Goal: Transaction & Acquisition: Book appointment/travel/reservation

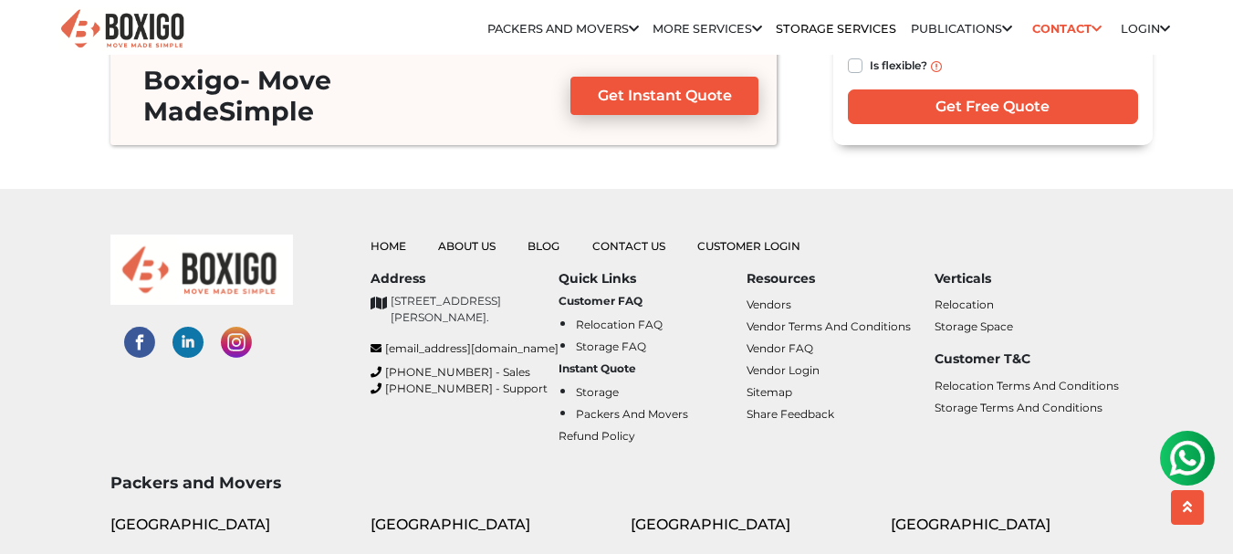
scroll to position [8129, 0]
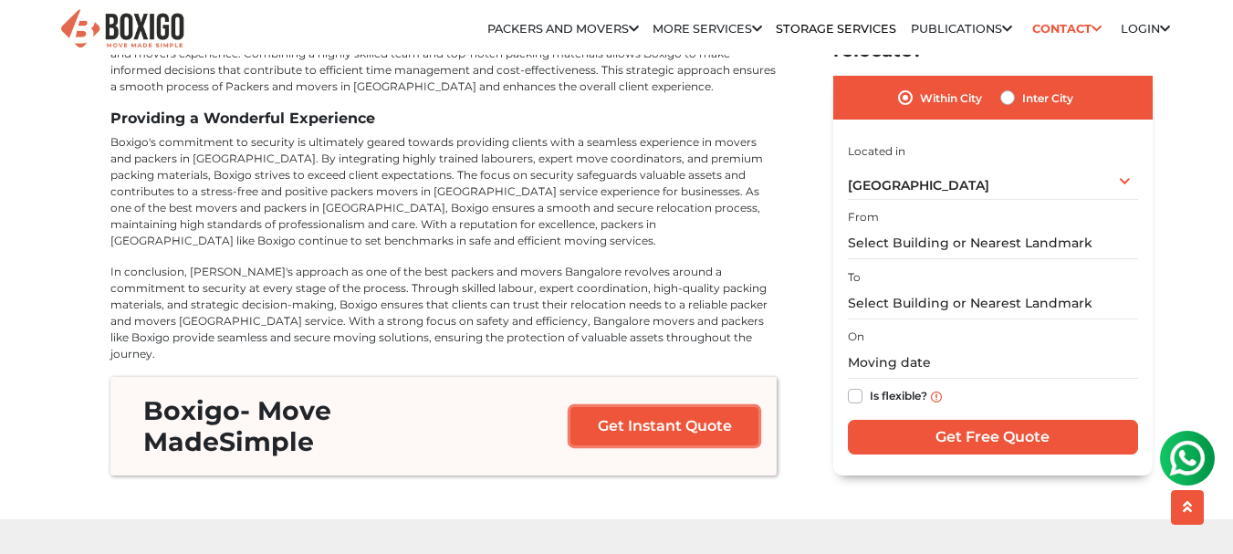
click at [663, 407] on link "Get Instant Quote" at bounding box center [664, 426] width 189 height 38
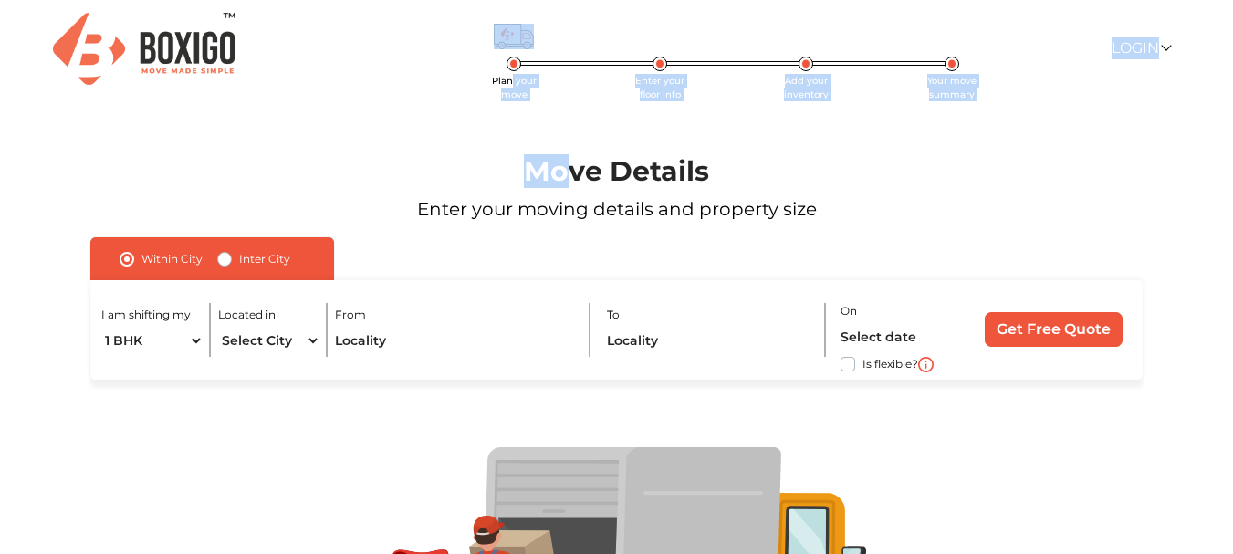
drag, startPoint x: 510, startPoint y: 85, endPoint x: 594, endPoint y: 111, distance: 88.0
click at [567, 98] on div "Plan your move Enter your floor info Add your inventory Your move summary Login…" at bounding box center [616, 369] width 1233 height 739
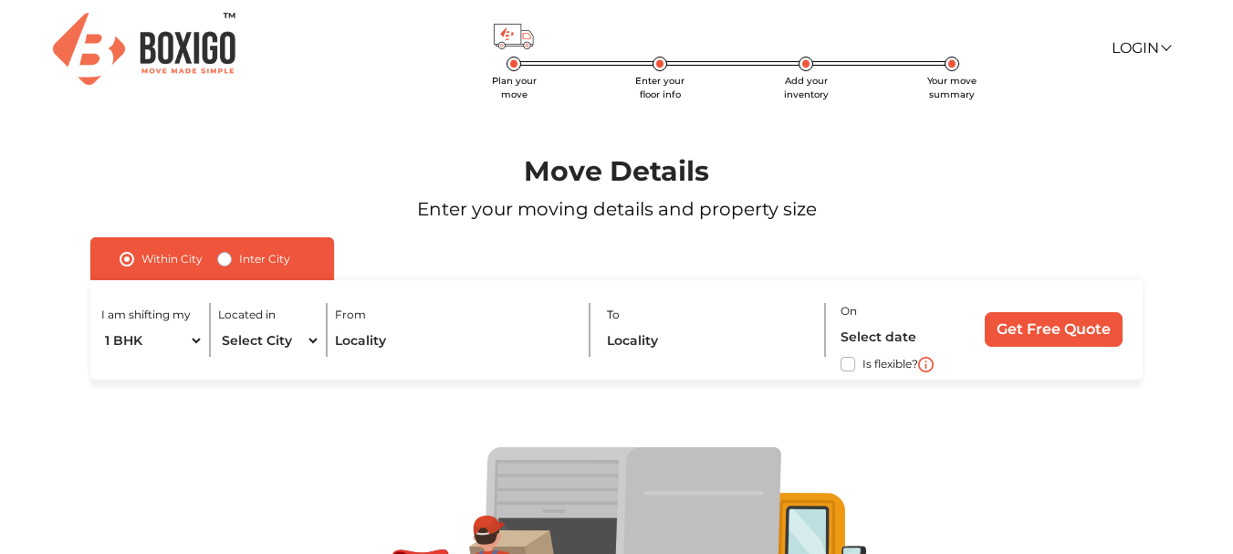
click at [738, 122] on div "Move Details Enter your moving details and property size" at bounding box center [617, 167] width 1162 height 141
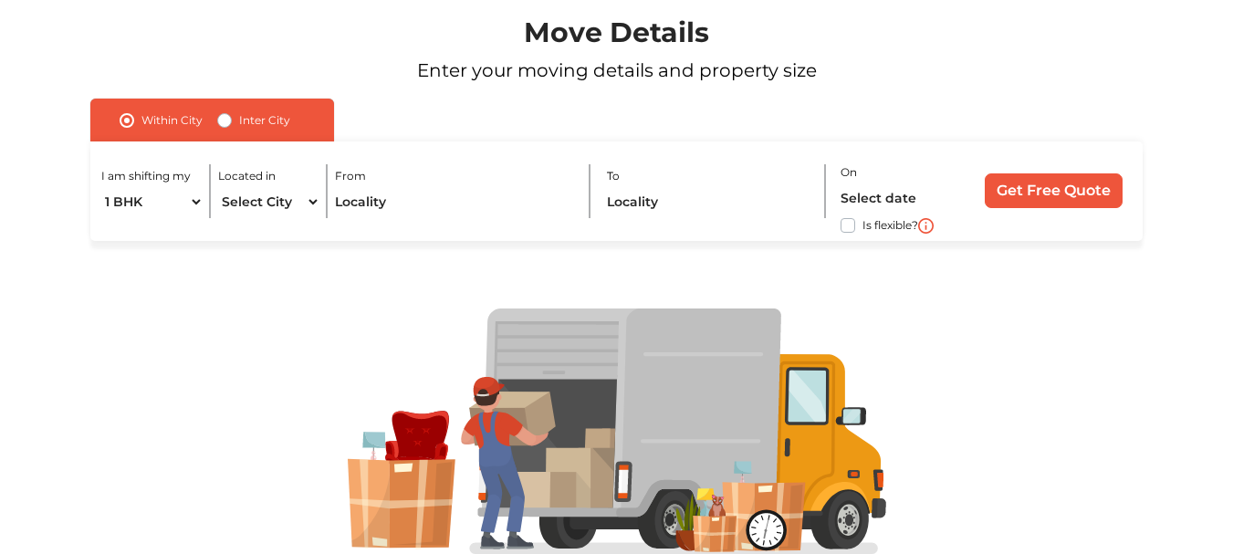
scroll to position [208, 0]
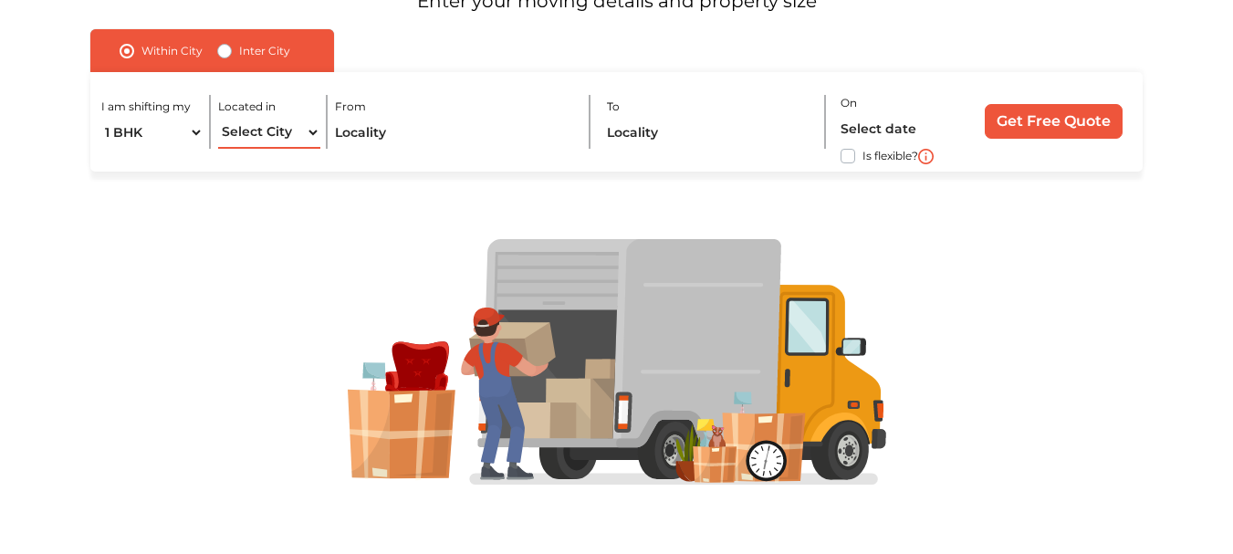
click at [279, 125] on select "Select City [GEOGRAPHIC_DATA] [GEOGRAPHIC_DATA] [GEOGRAPHIC_DATA] [GEOGRAPHIC_D…" at bounding box center [269, 133] width 102 height 32
select select "[GEOGRAPHIC_DATA]"
click at [218, 117] on select "Select City Bangalore Bengaluru Bhopal Bhubaneswar Chennai Coimbatore Cuttack D…" at bounding box center [269, 133] width 102 height 32
click at [401, 130] on input "text" at bounding box center [455, 133] width 241 height 32
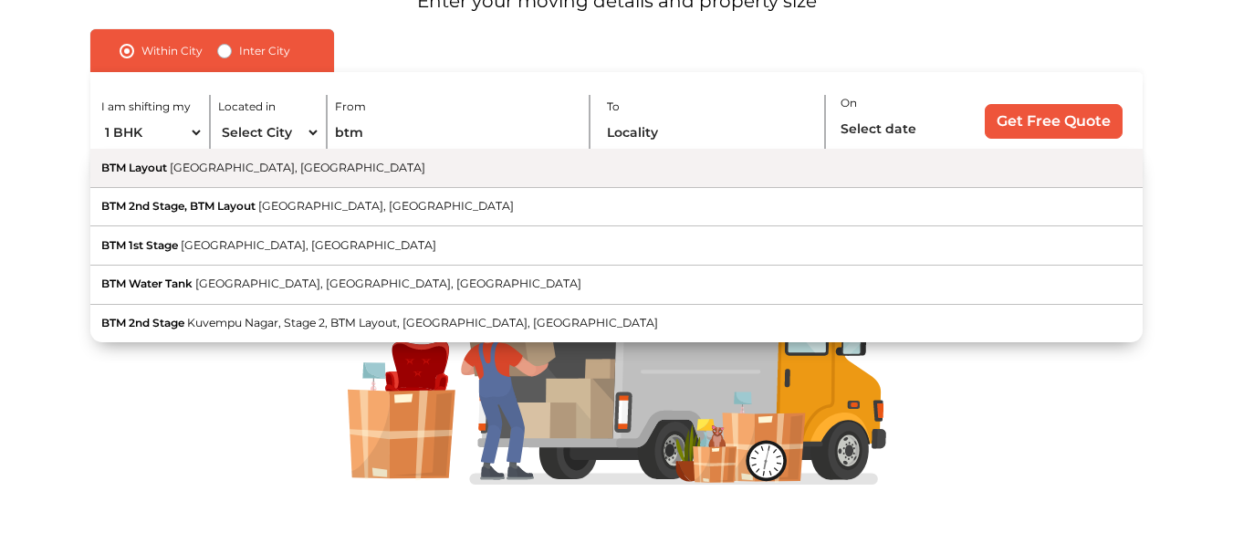
click at [352, 173] on button "BTM Layout Bengaluru, Karnataka" at bounding box center [615, 168] width 1051 height 39
type input "BTM Layout, Bengaluru, Karnataka"
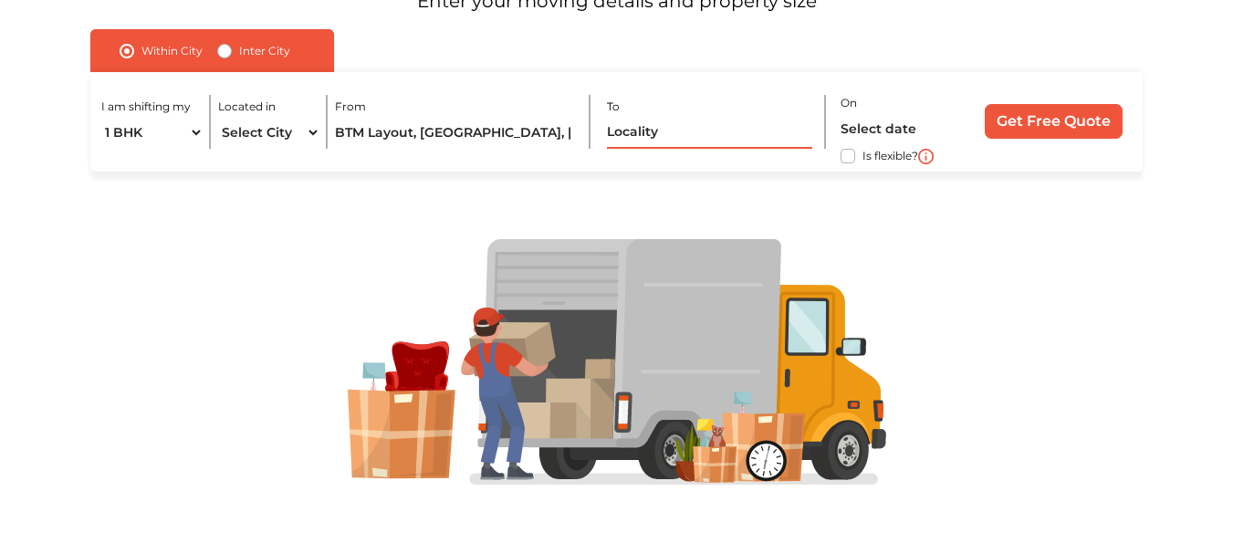
click at [669, 126] on input "text" at bounding box center [710, 133] width 206 height 32
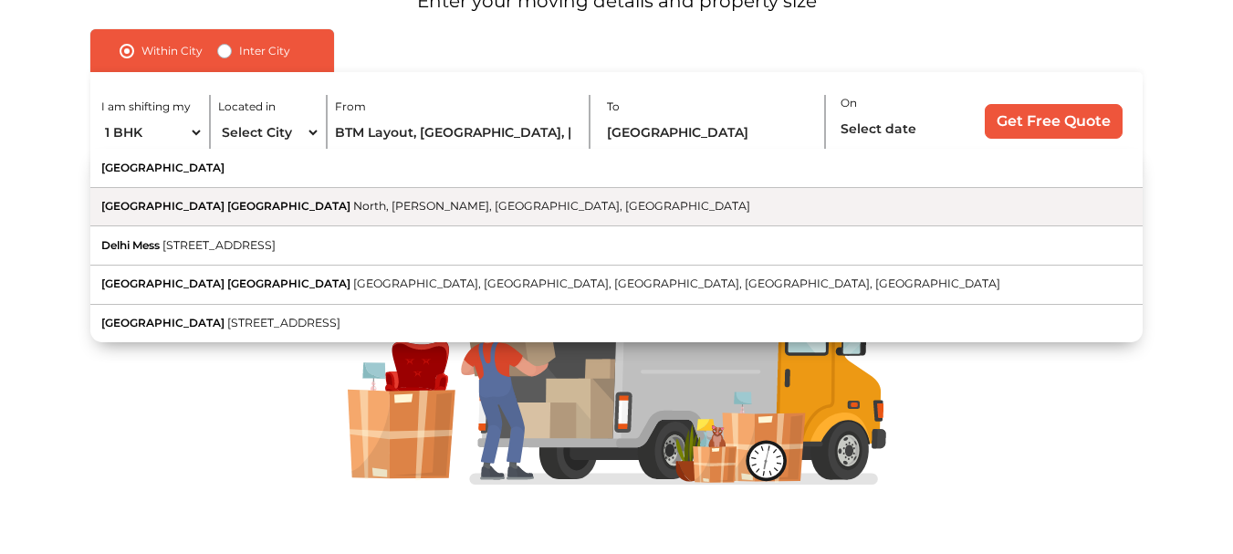
click at [520, 199] on span "North, Srinivasa Nagar, Bengaluru, Karnataka" at bounding box center [551, 206] width 397 height 14
type input "Delhi Public School Bangalore North, North, Srinivasa Nagar, Bengaluru, Karnata…"
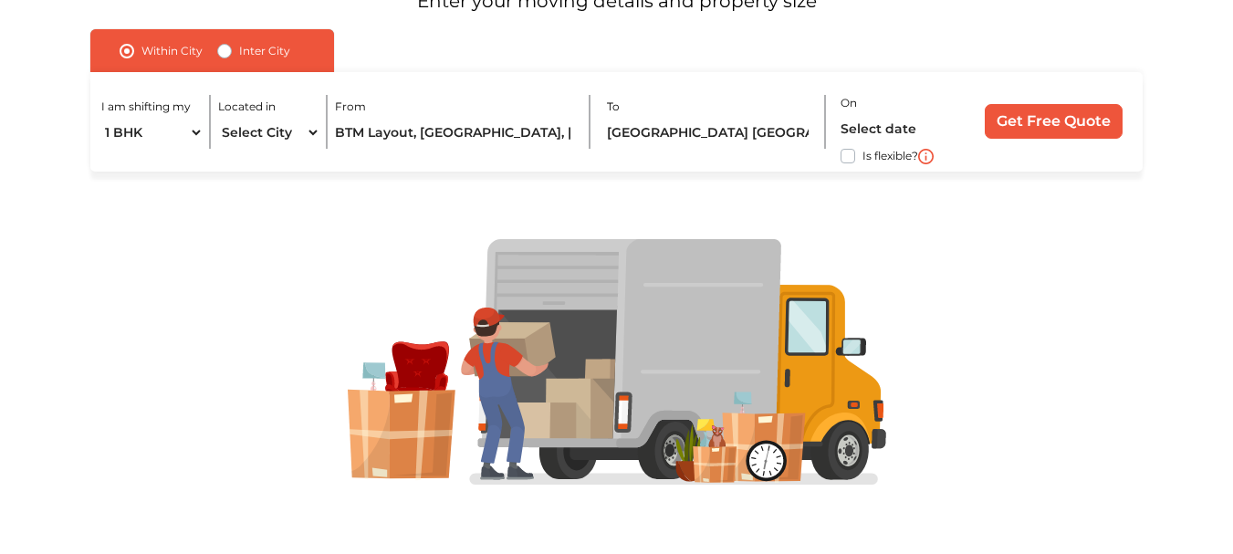
click at [862, 151] on label "Is flexible?" at bounding box center [890, 154] width 56 height 19
click at [105, 151] on input "Is flexible?" at bounding box center [97, 154] width 15 height 18
checkbox input "true"
click at [1058, 120] on input "Get Free Quote" at bounding box center [1054, 121] width 138 height 35
click at [861, 124] on input "text" at bounding box center [900, 129] width 121 height 32
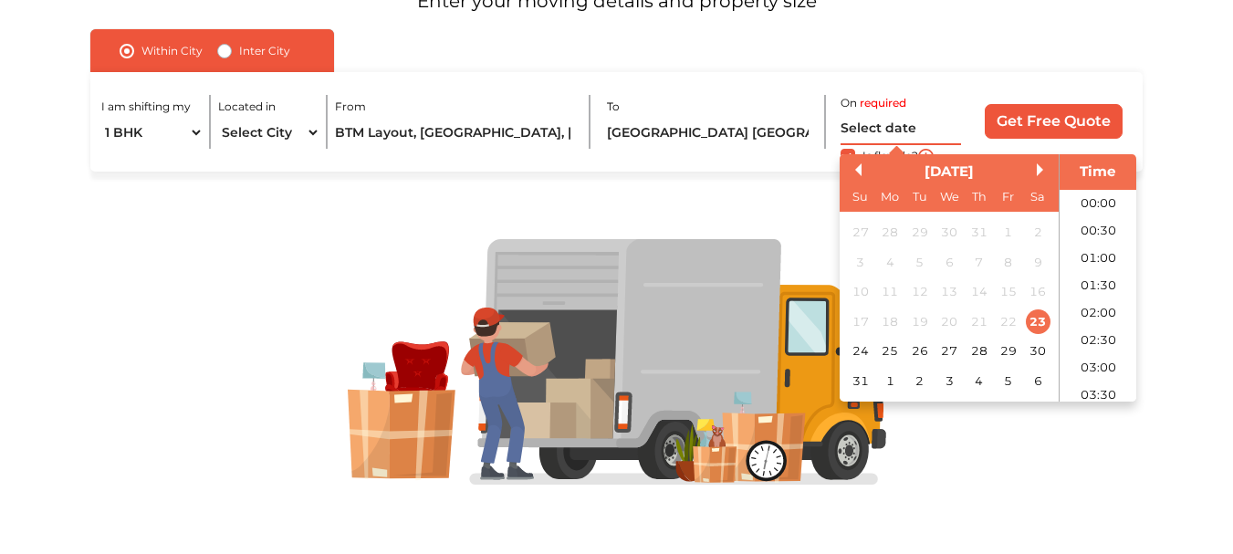
scroll to position [537, 0]
click at [1043, 350] on div "30" at bounding box center [1038, 351] width 25 height 25
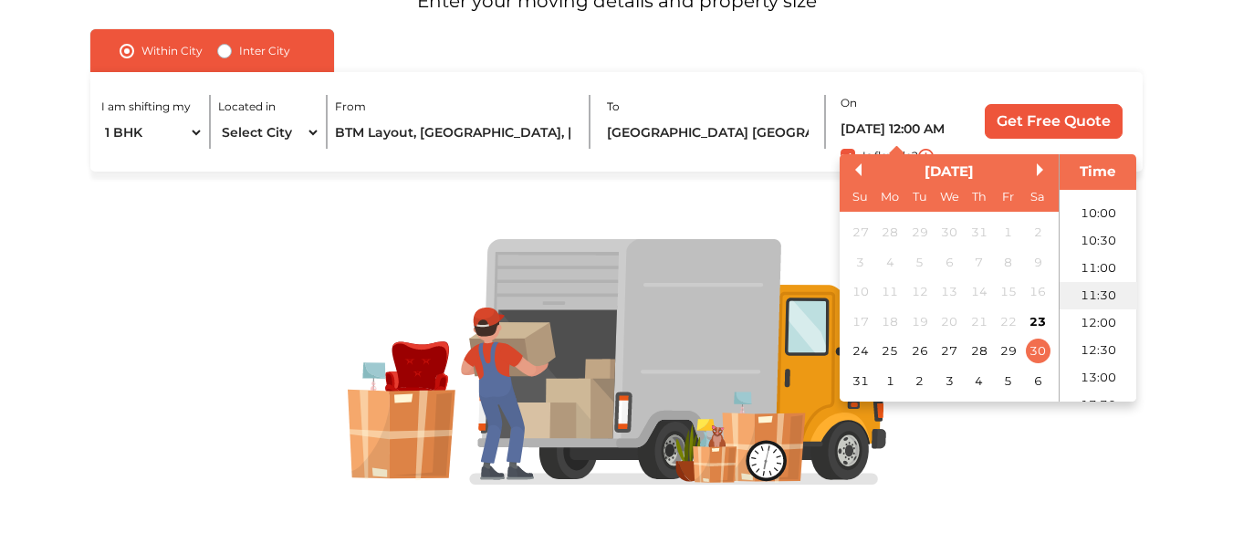
click at [1096, 292] on li "11:30" at bounding box center [1098, 295] width 78 height 27
type input "30/08/2025 11:30 AM"
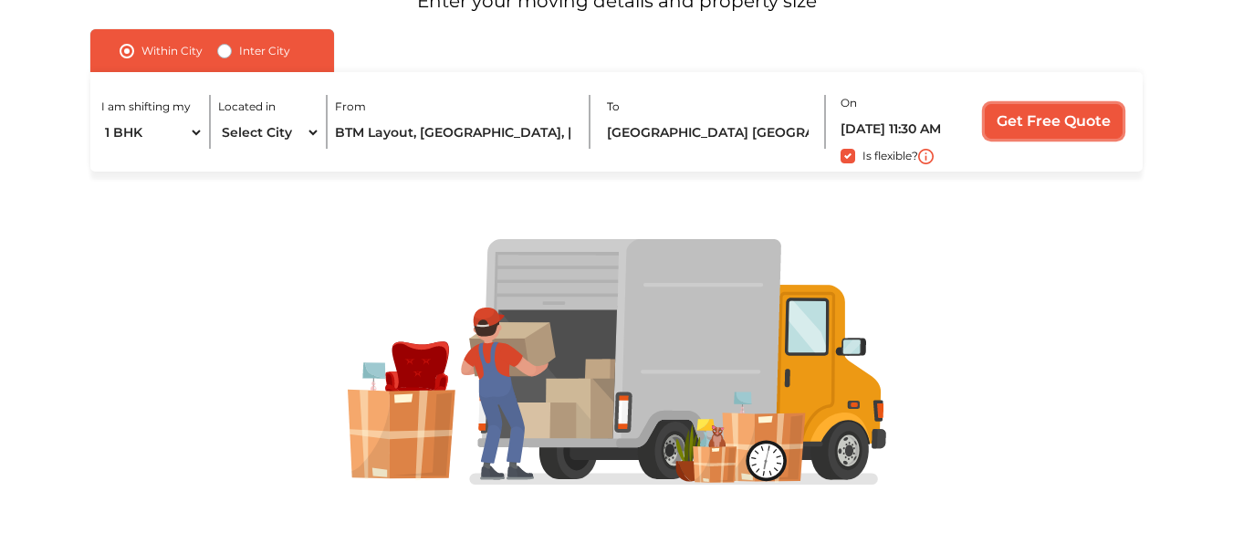
click at [1063, 129] on input "Get Free Quote" at bounding box center [1054, 121] width 138 height 35
click at [1063, 129] on button "Submitting..." at bounding box center [1054, 121] width 140 height 35
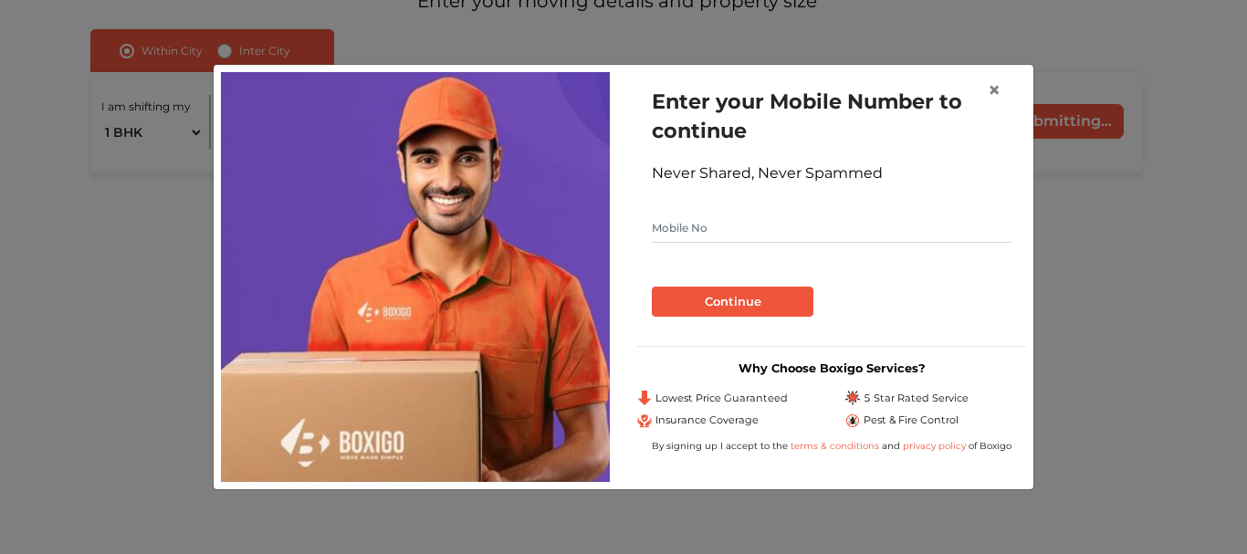
click at [791, 228] on input "text" at bounding box center [832, 228] width 360 height 29
click at [991, 93] on span "×" at bounding box center [993, 90] width 13 height 26
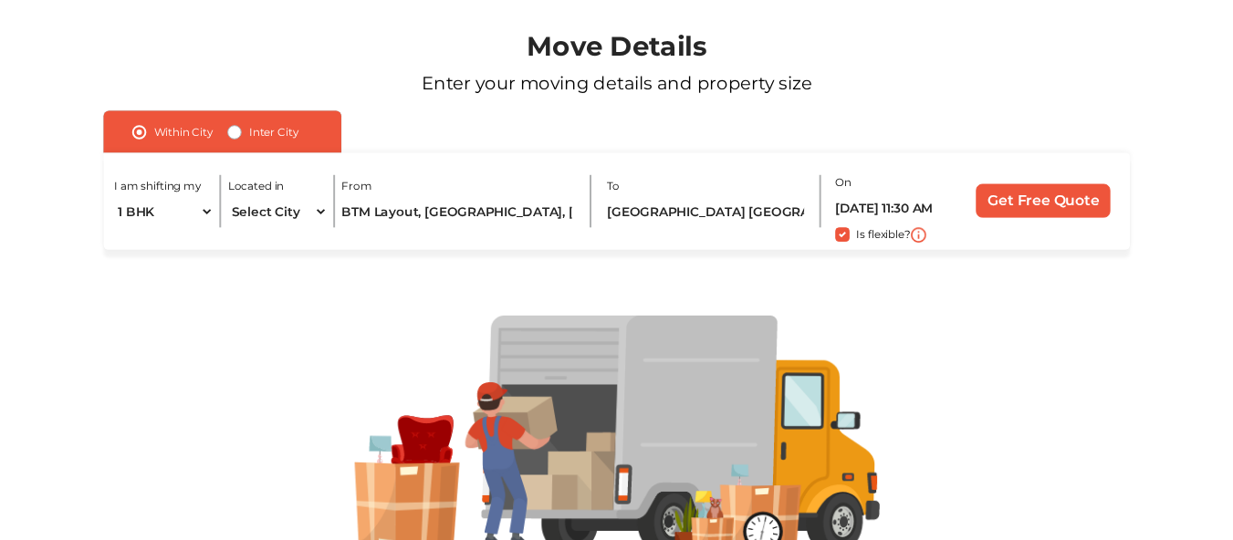
scroll to position [0, 0]
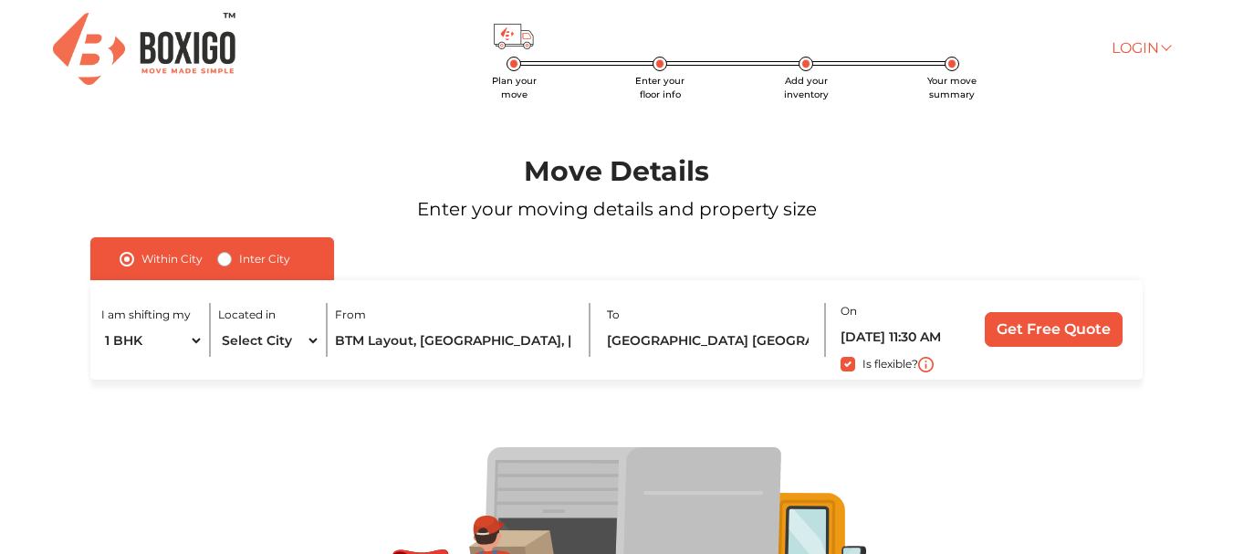
click at [1126, 46] on link "Login" at bounding box center [1140, 47] width 58 height 17
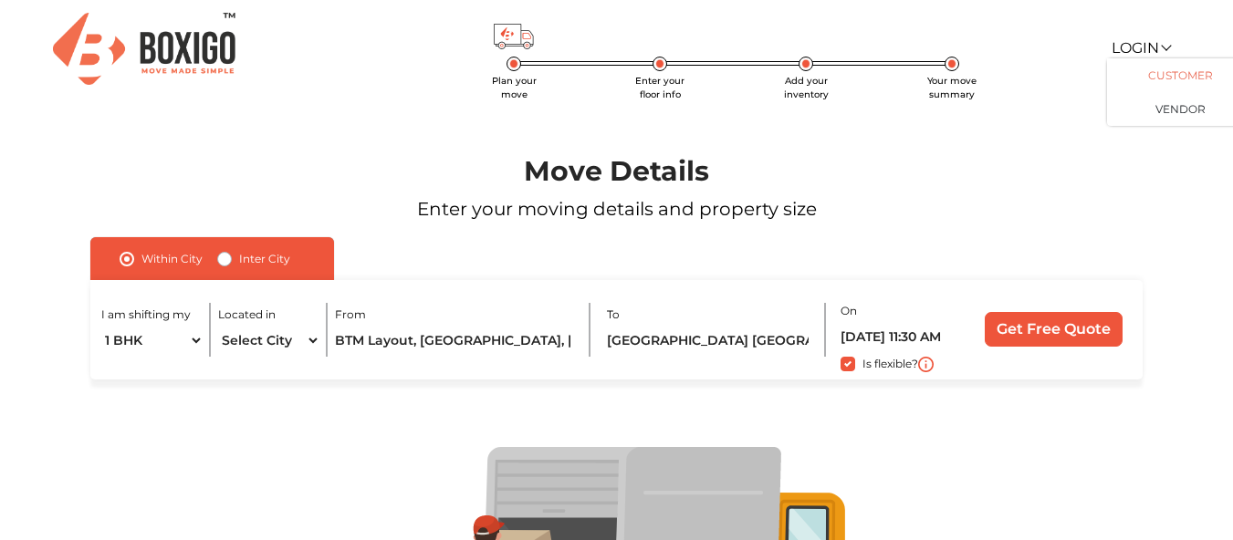
click at [1175, 68] on link "Customer" at bounding box center [1180, 75] width 146 height 34
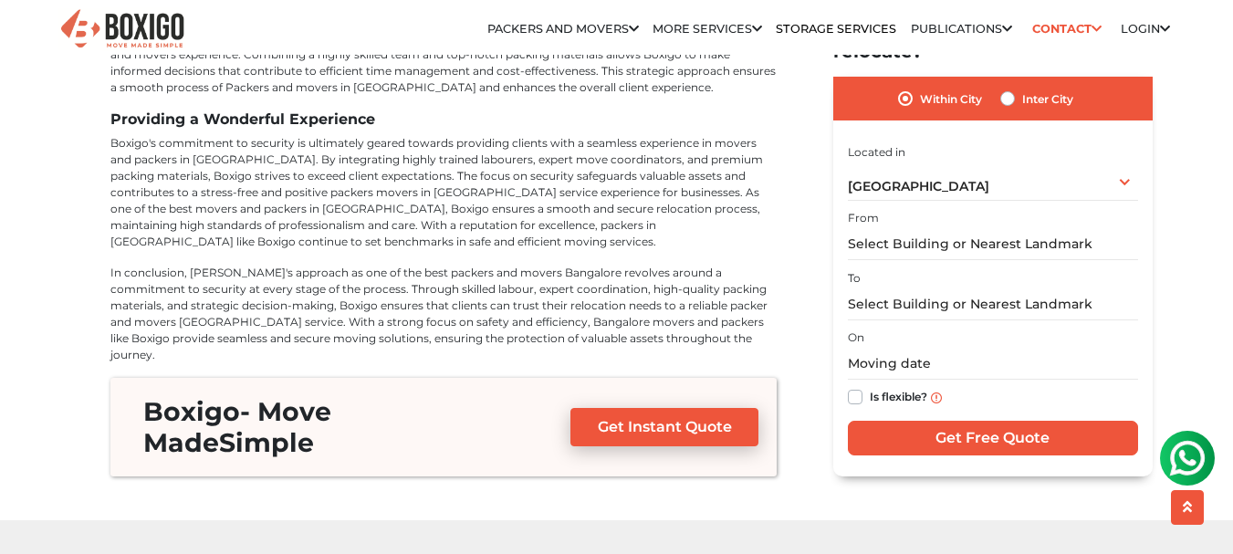
drag, startPoint x: 0, startPoint y: 0, endPoint x: 370, endPoint y: 231, distance: 435.8
click at [370, 396] on h3 "Boxigo - Move Made Simple" at bounding box center [333, 427] width 408 height 62
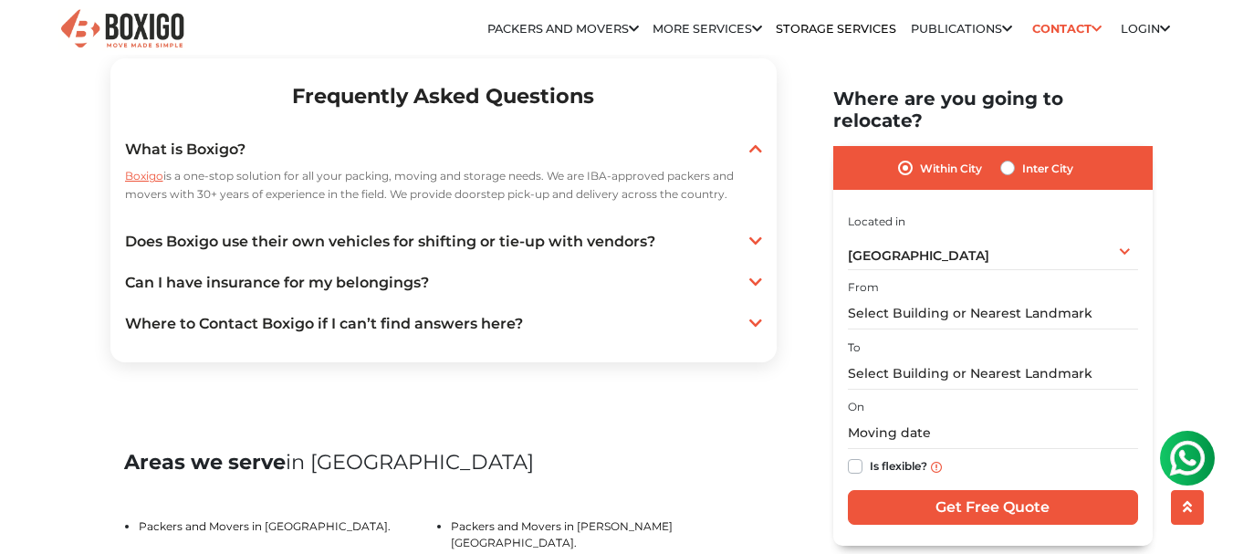
scroll to position [3293, 0]
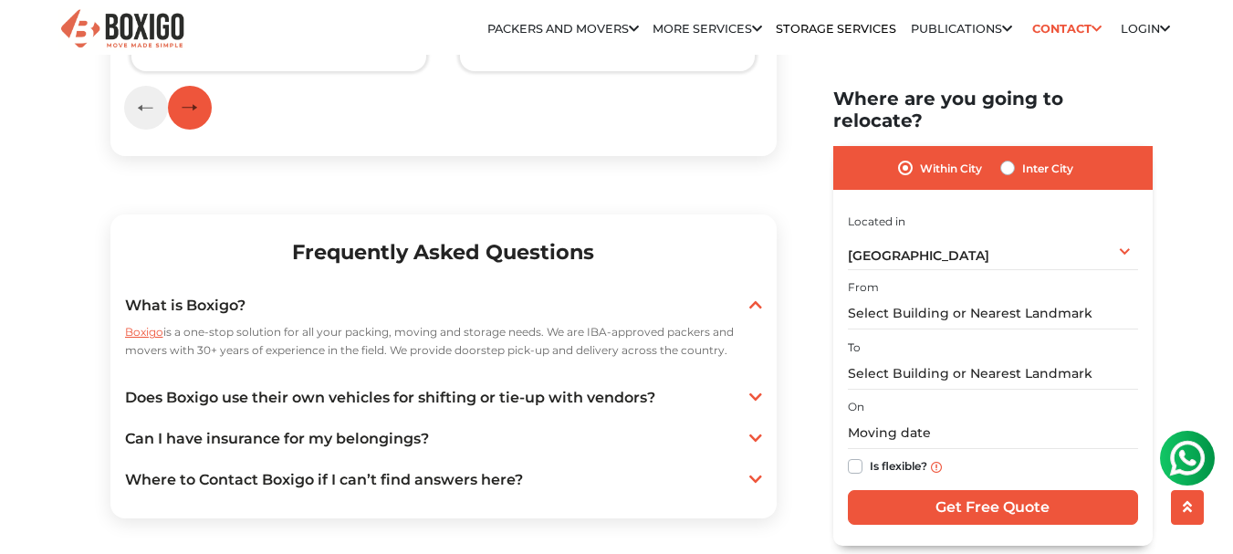
click at [204, 130] on button "button" at bounding box center [190, 108] width 44 height 44
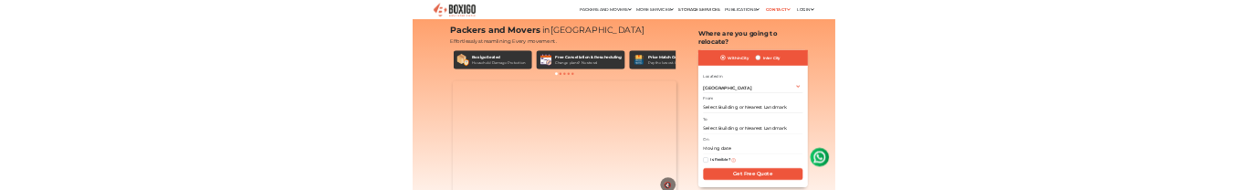
scroll to position [0, 0]
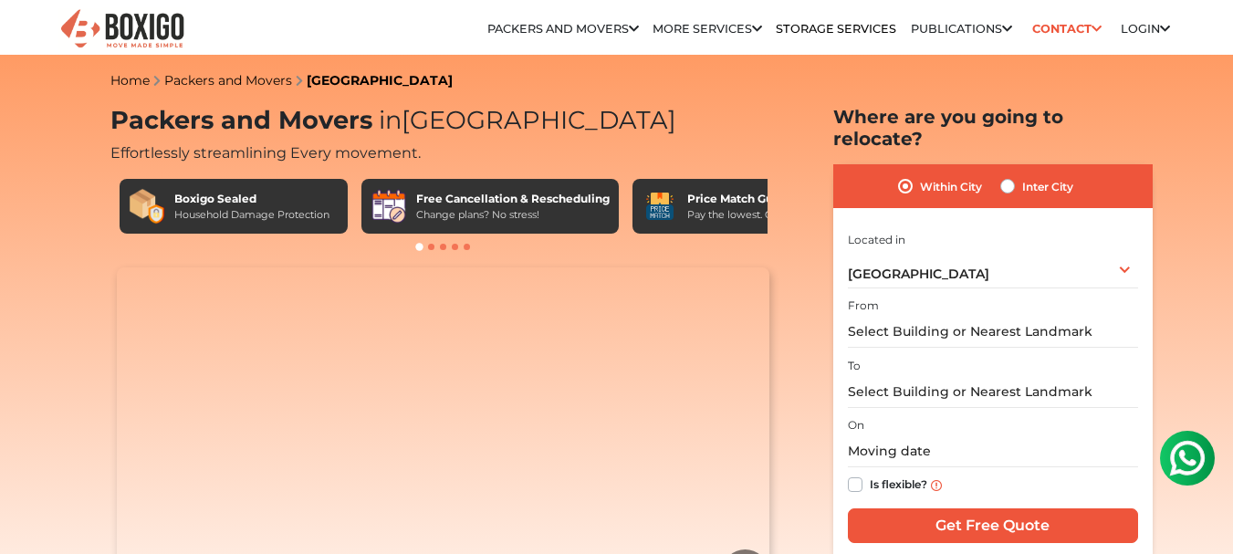
drag, startPoint x: 99, startPoint y: 118, endPoint x: 544, endPoint y: 131, distance: 445.5
click at [431, 246] on span at bounding box center [431, 247] width 6 height 6
click at [444, 248] on span at bounding box center [443, 247] width 6 height 6
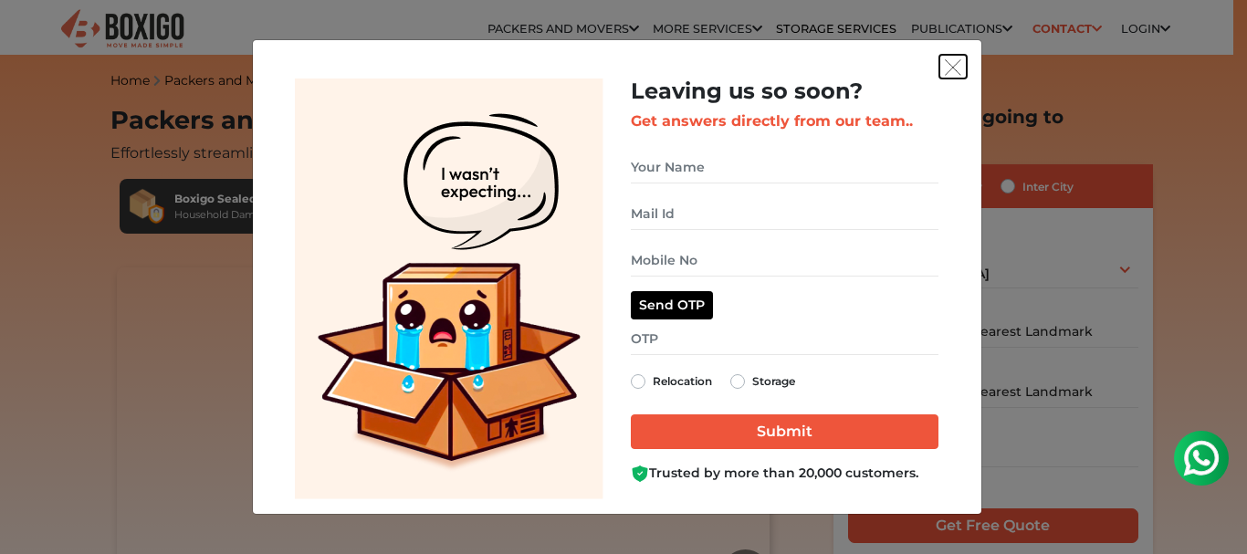
click at [957, 71] on img "get free quote dialog" at bounding box center [952, 67] width 16 height 16
